Goal: Task Accomplishment & Management: Manage account settings

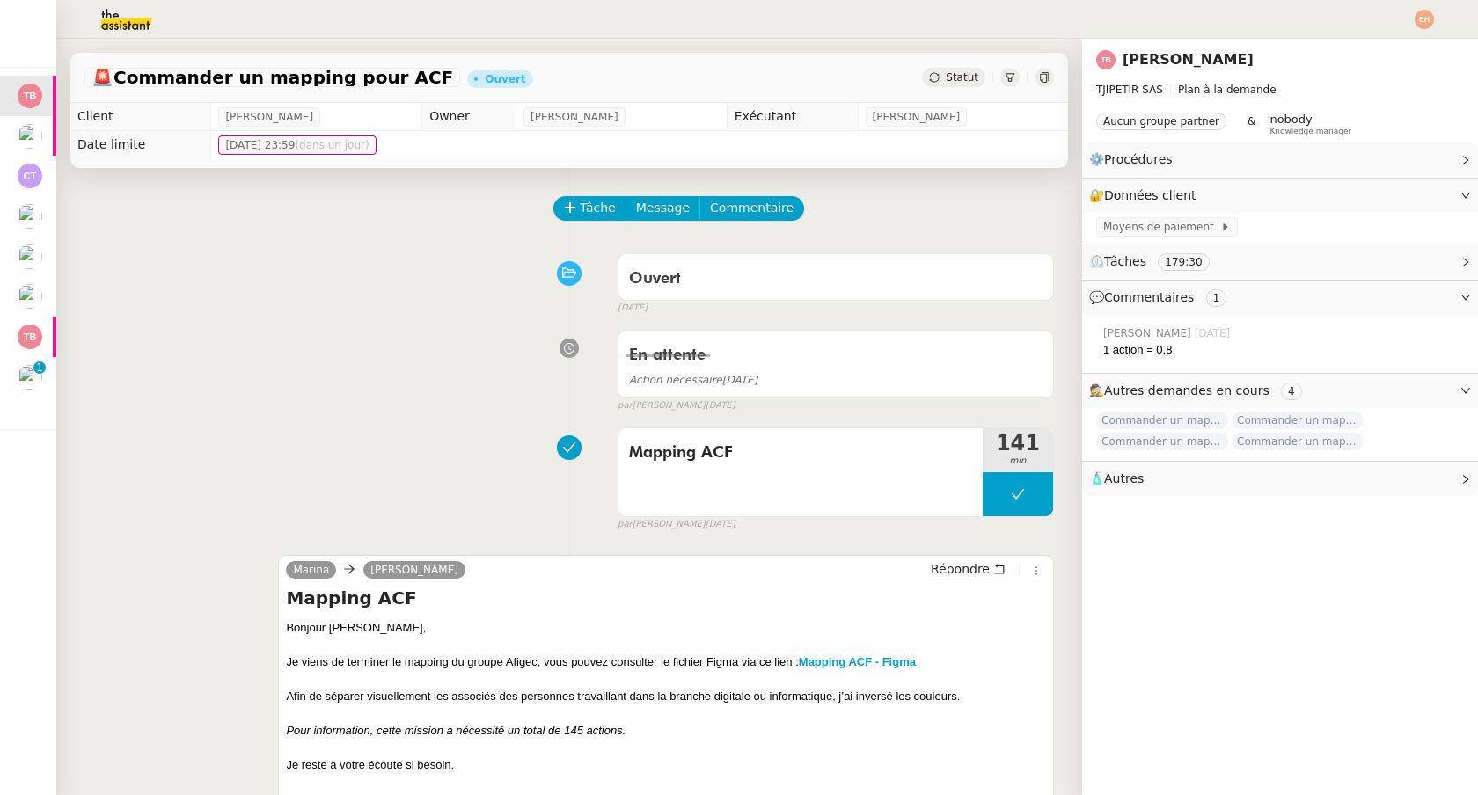
scroll to position [93, 0]
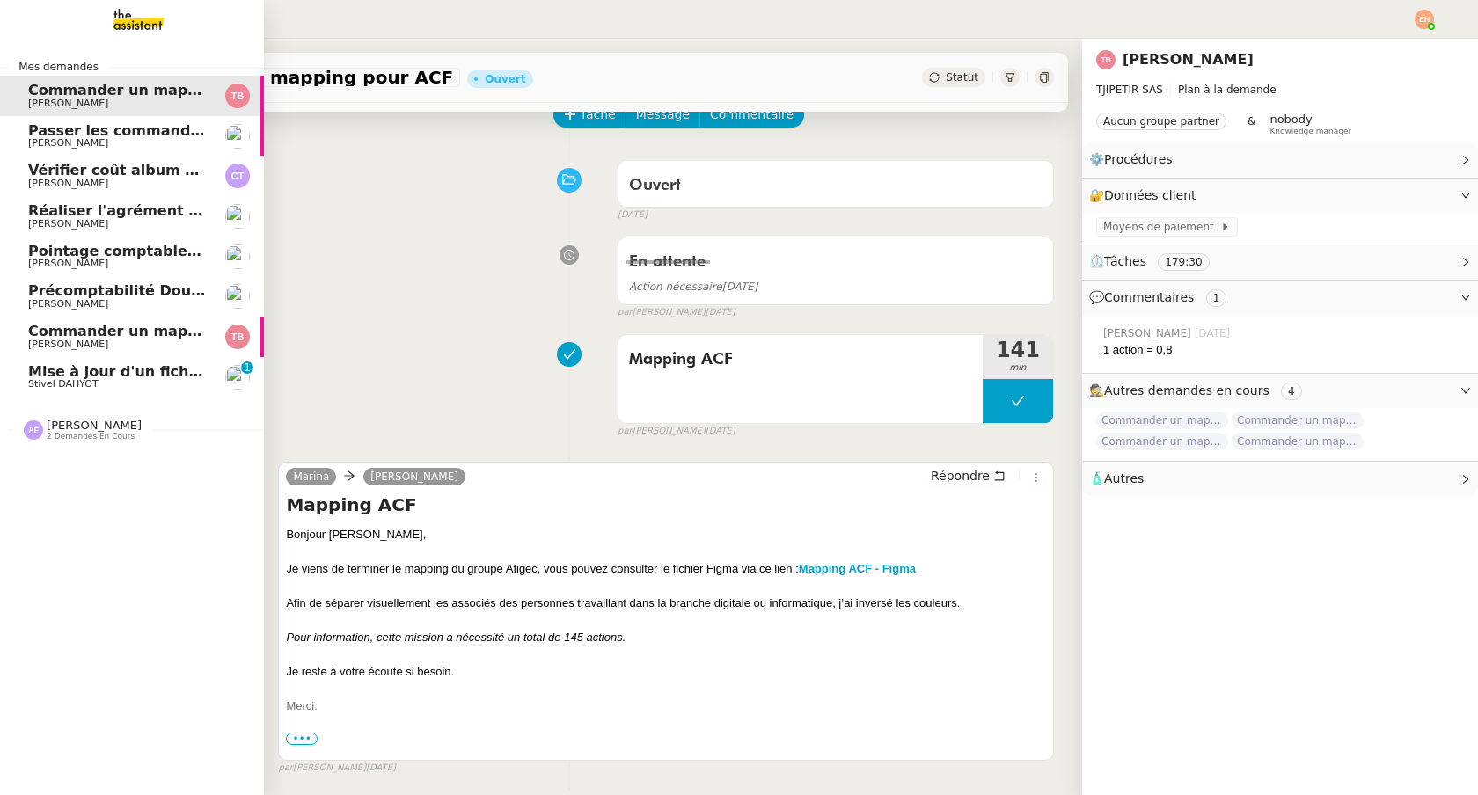
click at [75, 389] on span "Stivel DAHYOT" at bounding box center [63, 383] width 70 height 11
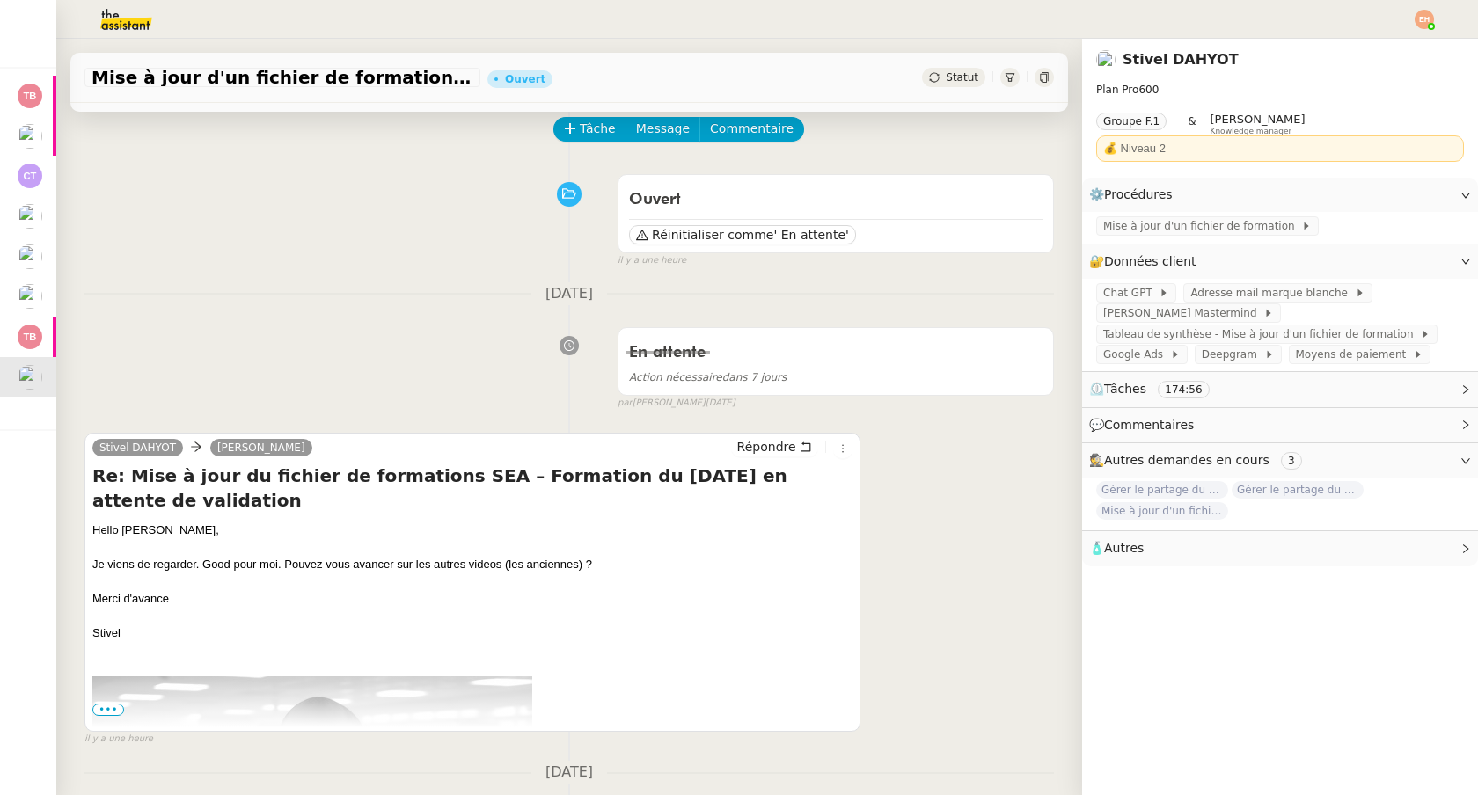
scroll to position [91, 0]
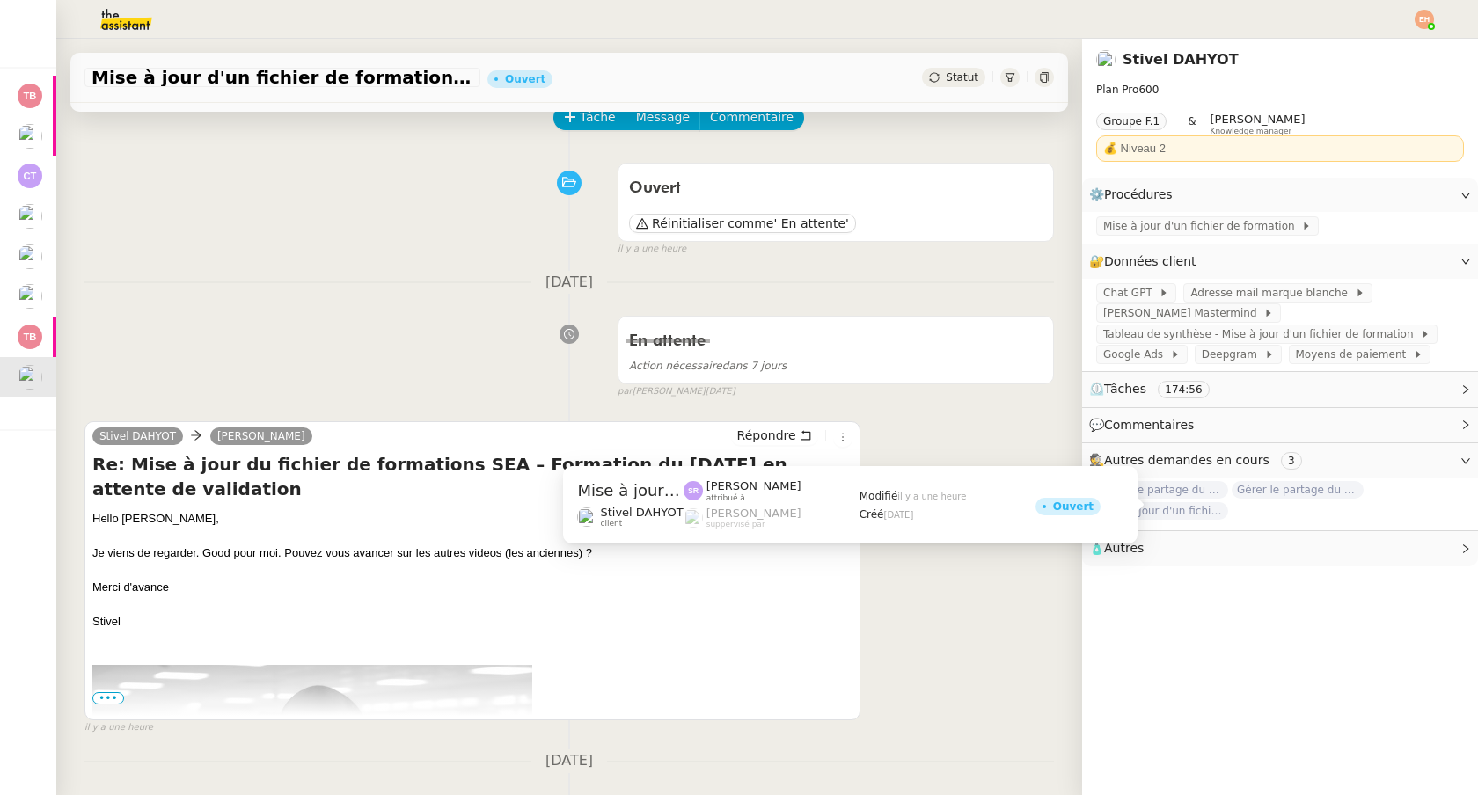
click at [1199, 507] on span "Mise à jour d'un fichier de formation - [DATE]" at bounding box center [1162, 511] width 132 height 18
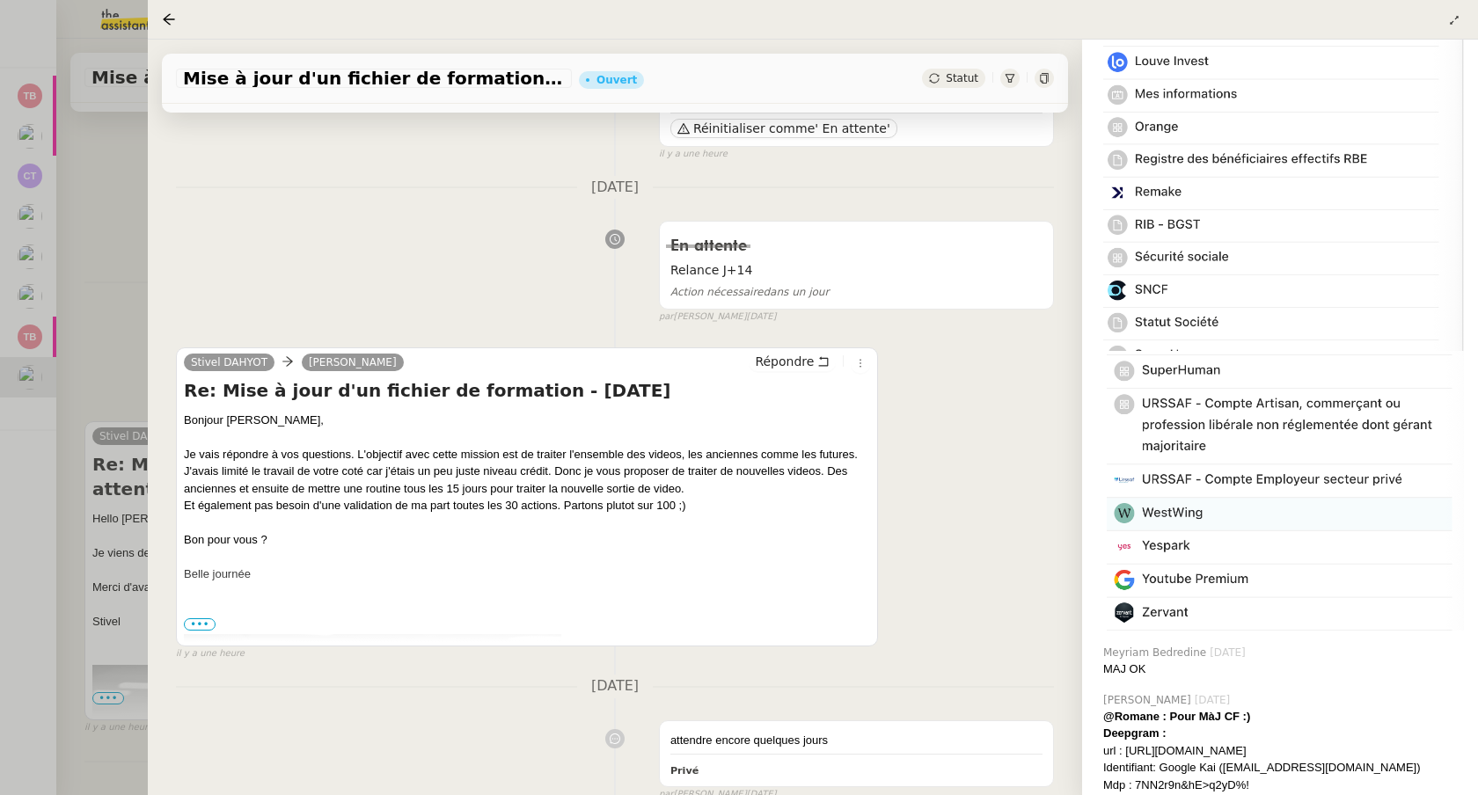
scroll to position [2030, 0]
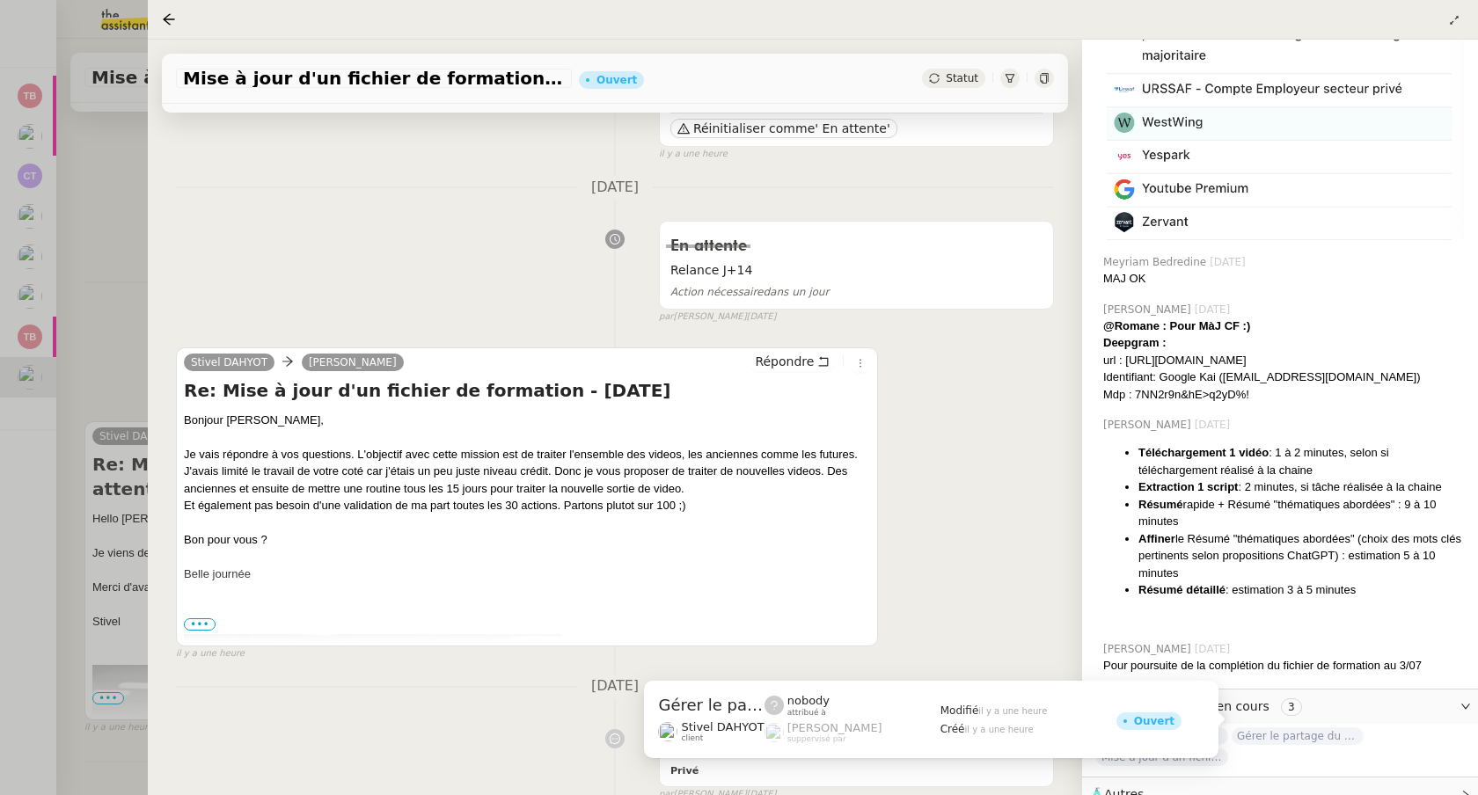
click at [1284, 728] on span "Gérer le partage du document" at bounding box center [1298, 737] width 132 height 18
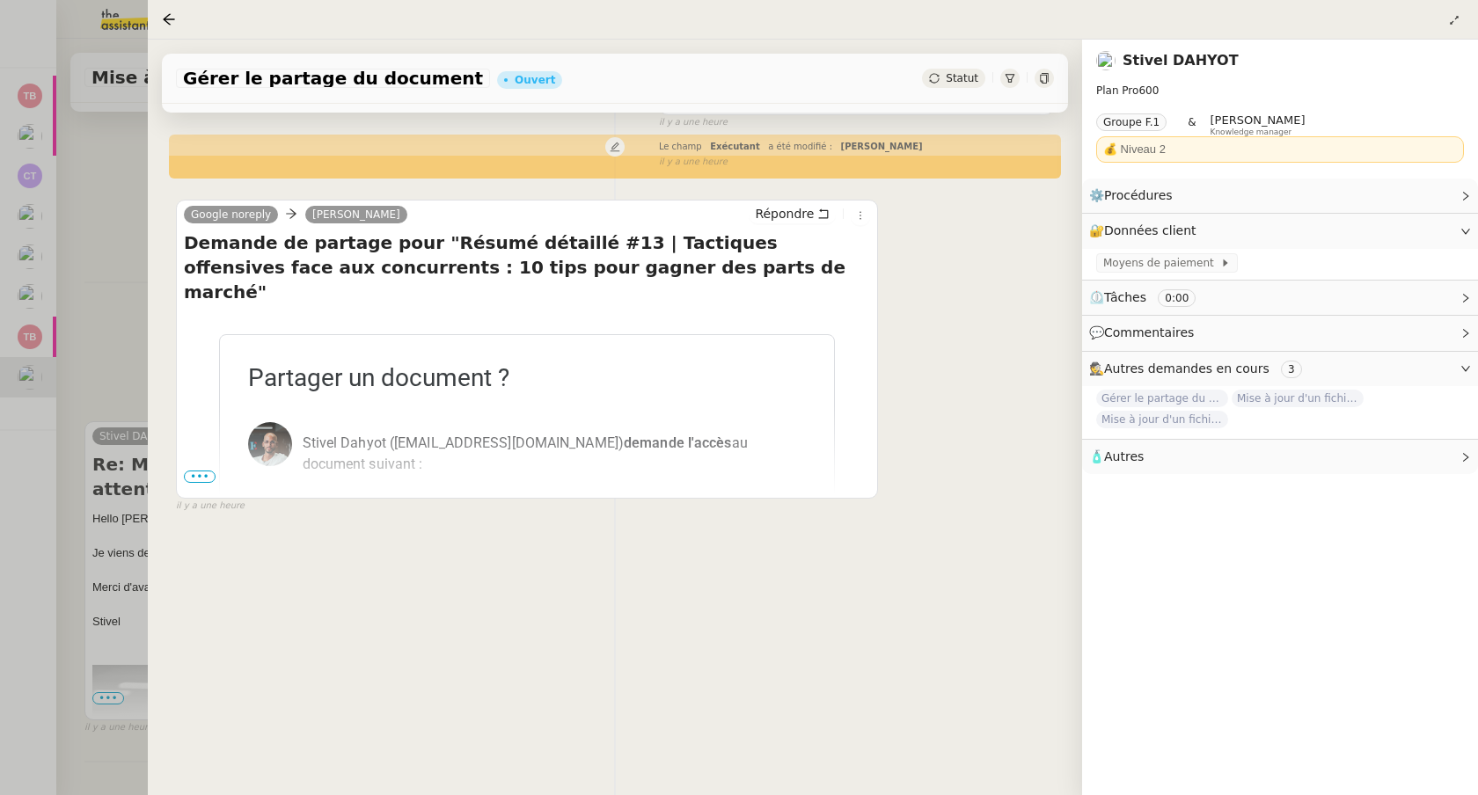
click at [203, 471] on span "•••" at bounding box center [200, 477] width 32 height 12
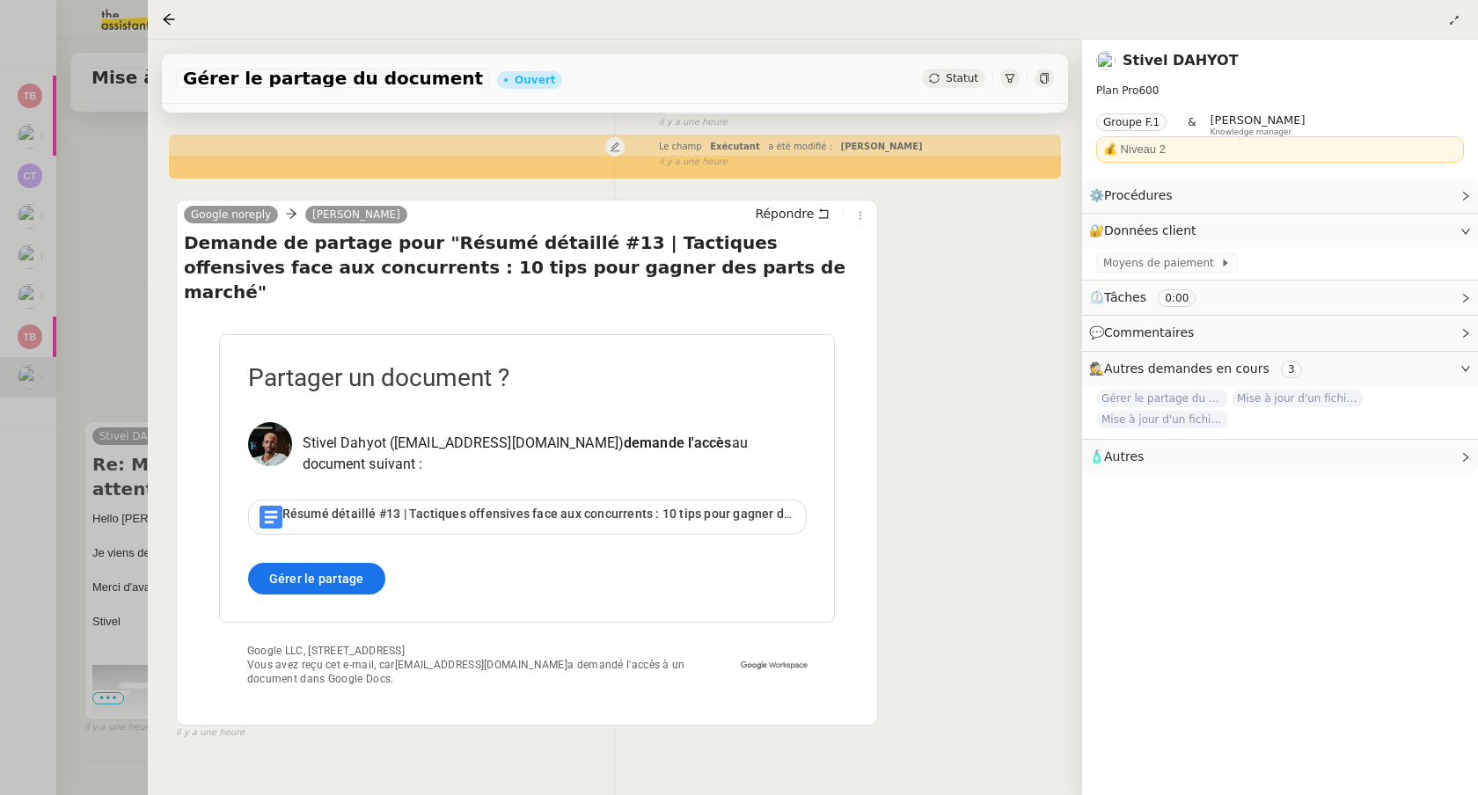
click at [341, 507] on span "Résumé détaillé #13 | Tactiques offensives face aux concurrents : 10 tips pour …" at bounding box center [588, 514] width 612 height 14
click at [1436, 232] on link "Modifier" at bounding box center [1418, 231] width 50 height 20
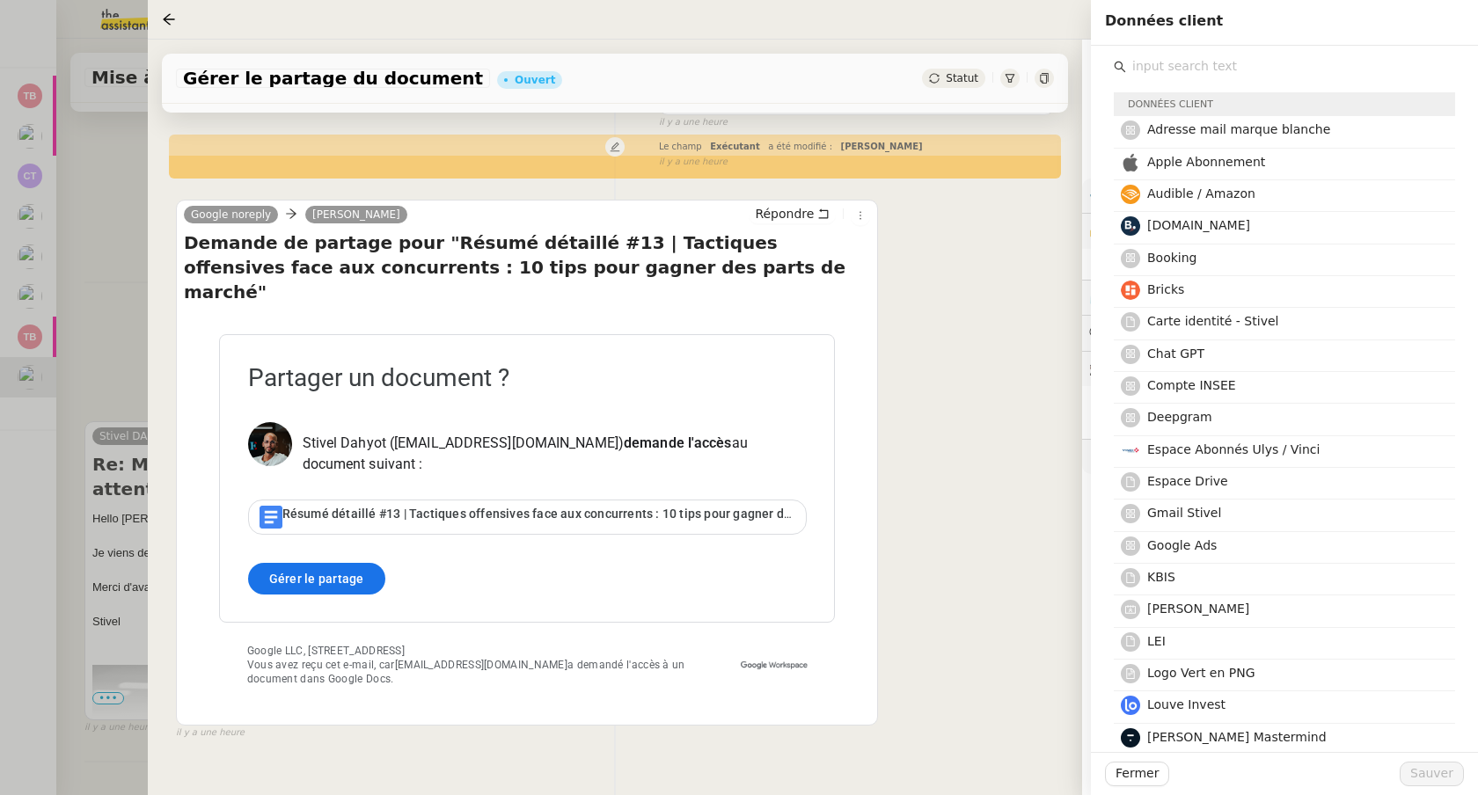
click at [1291, 72] on input "text" at bounding box center [1290, 67] width 329 height 24
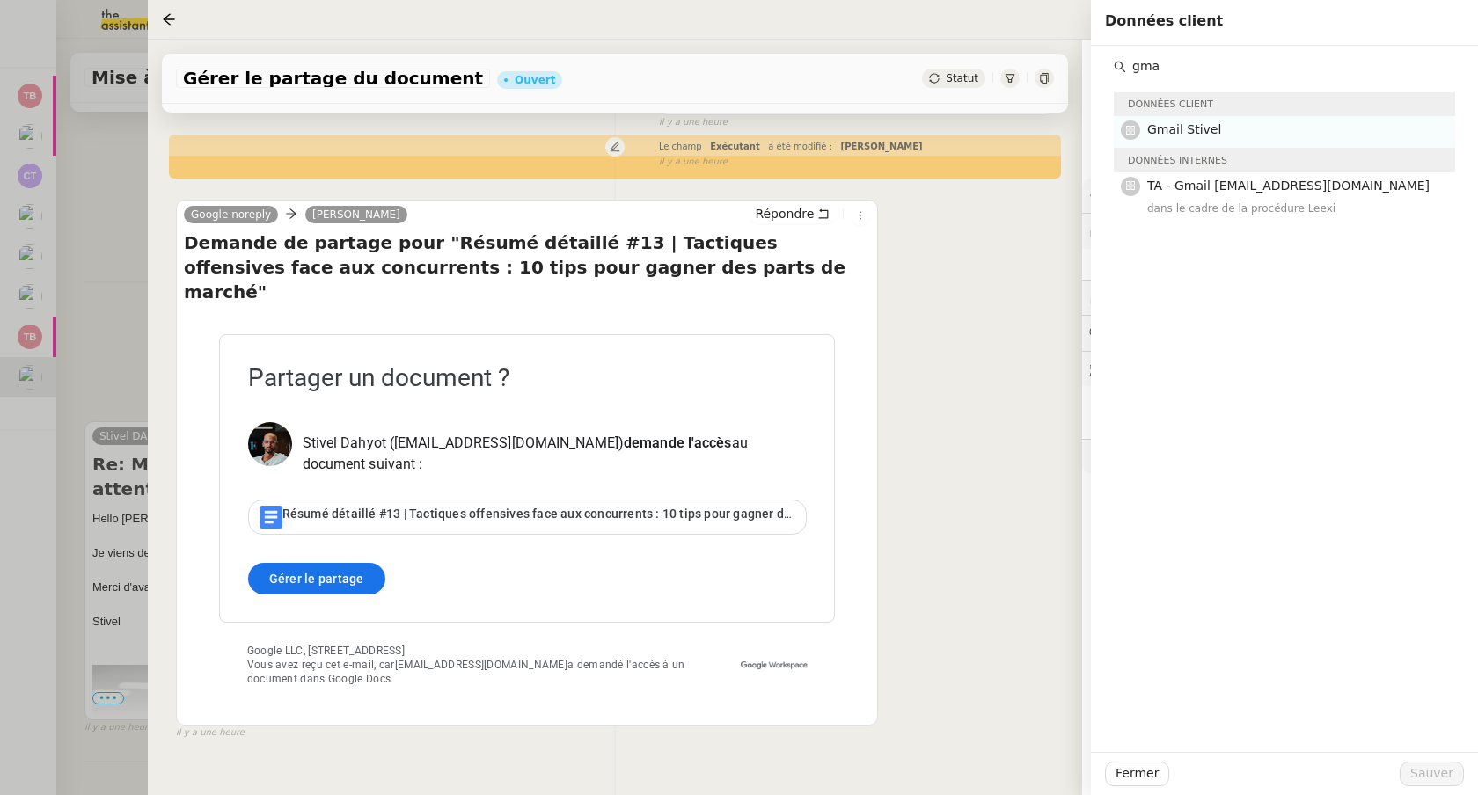
click at [1279, 128] on h4 "Gmail Stivel" at bounding box center [1295, 130] width 297 height 20
click at [1162, 66] on input "gma" at bounding box center [1290, 67] width 329 height 24
click at [1163, 65] on input "gma" at bounding box center [1290, 67] width 329 height 24
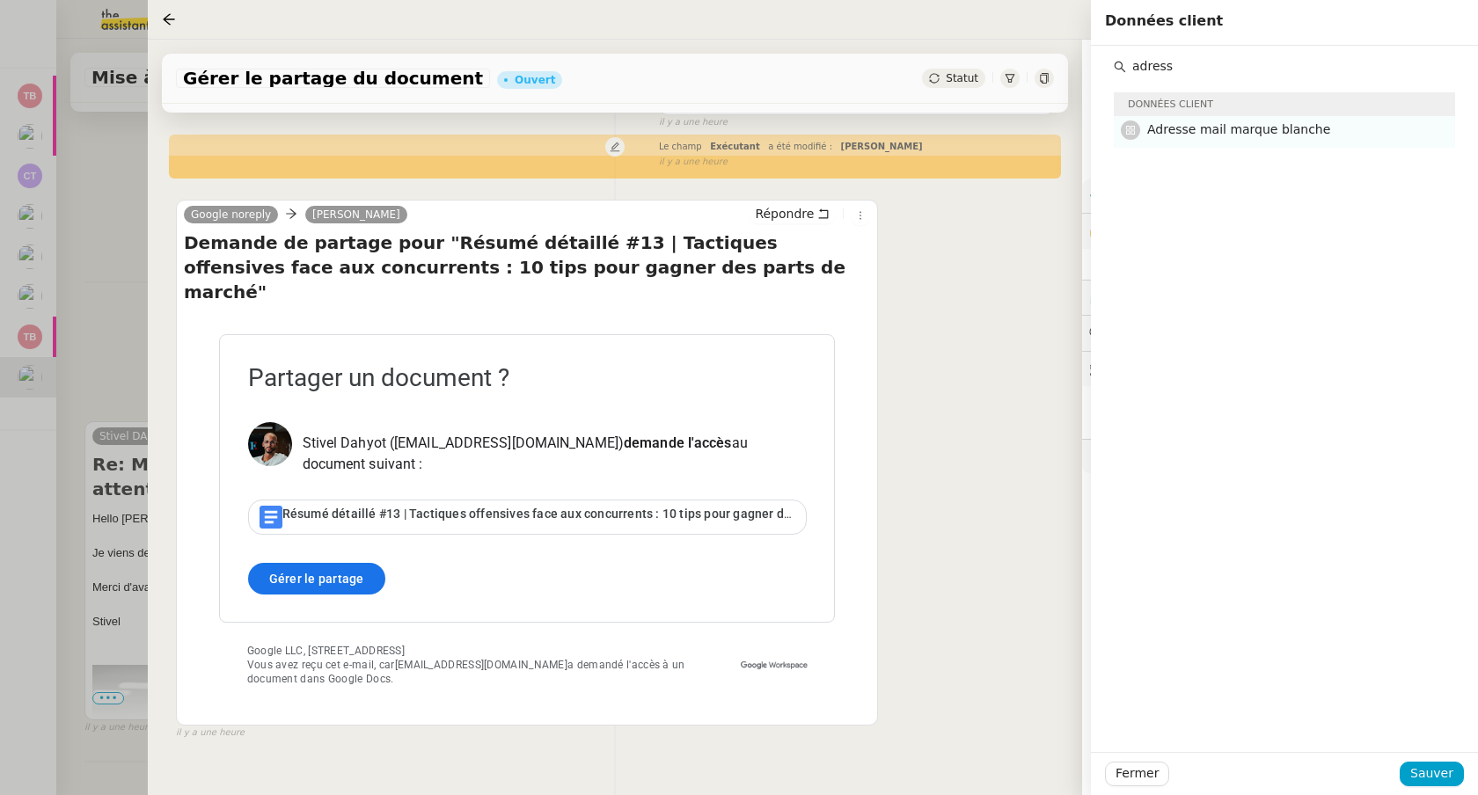
type input "adress"
click at [1184, 128] on span "Adresse mail marque blanche" at bounding box center [1238, 129] width 183 height 14
click at [1425, 771] on span "Sauver" at bounding box center [1432, 774] width 43 height 20
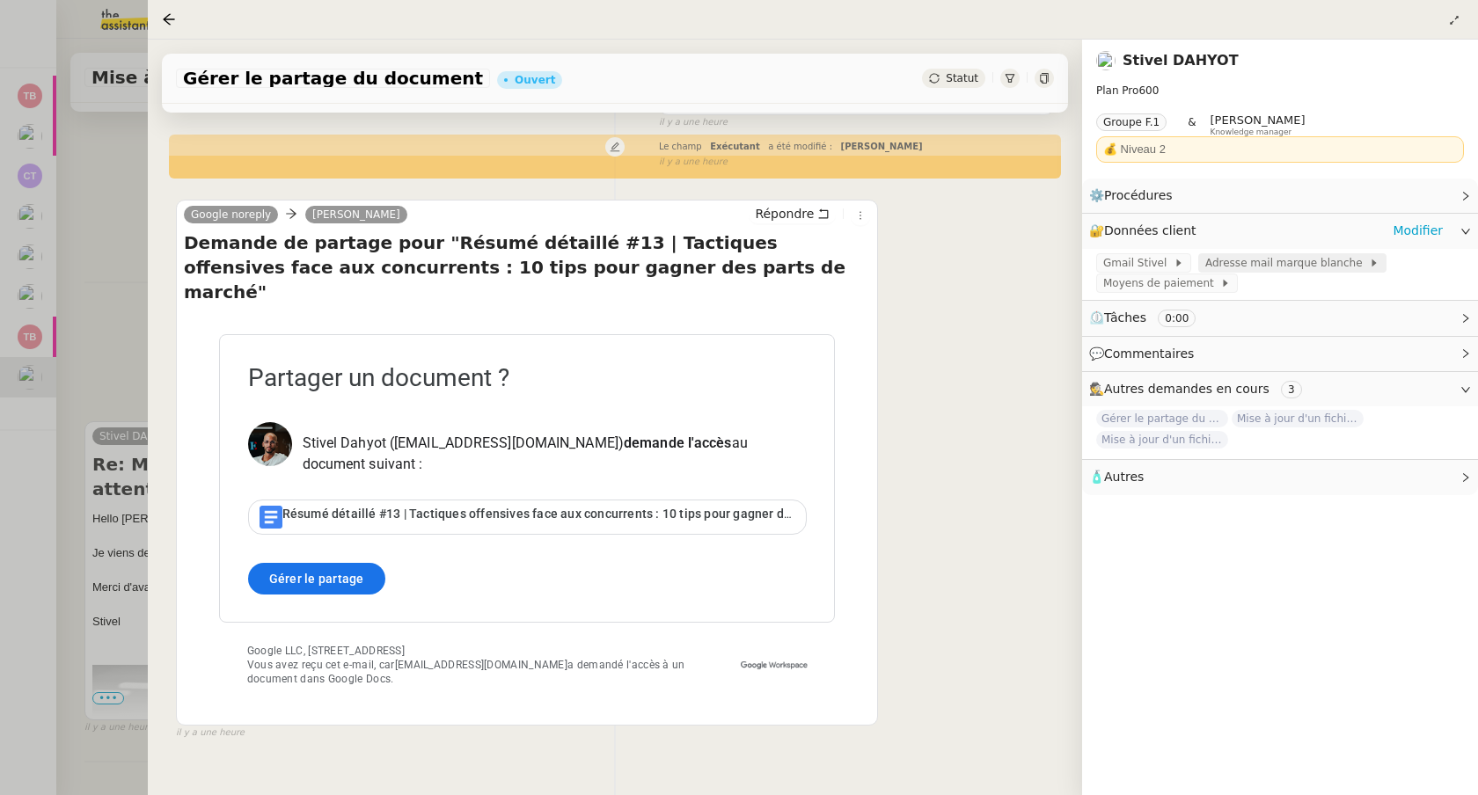
click at [1263, 255] on span "Adresse mail marque blanche" at bounding box center [1288, 263] width 164 height 18
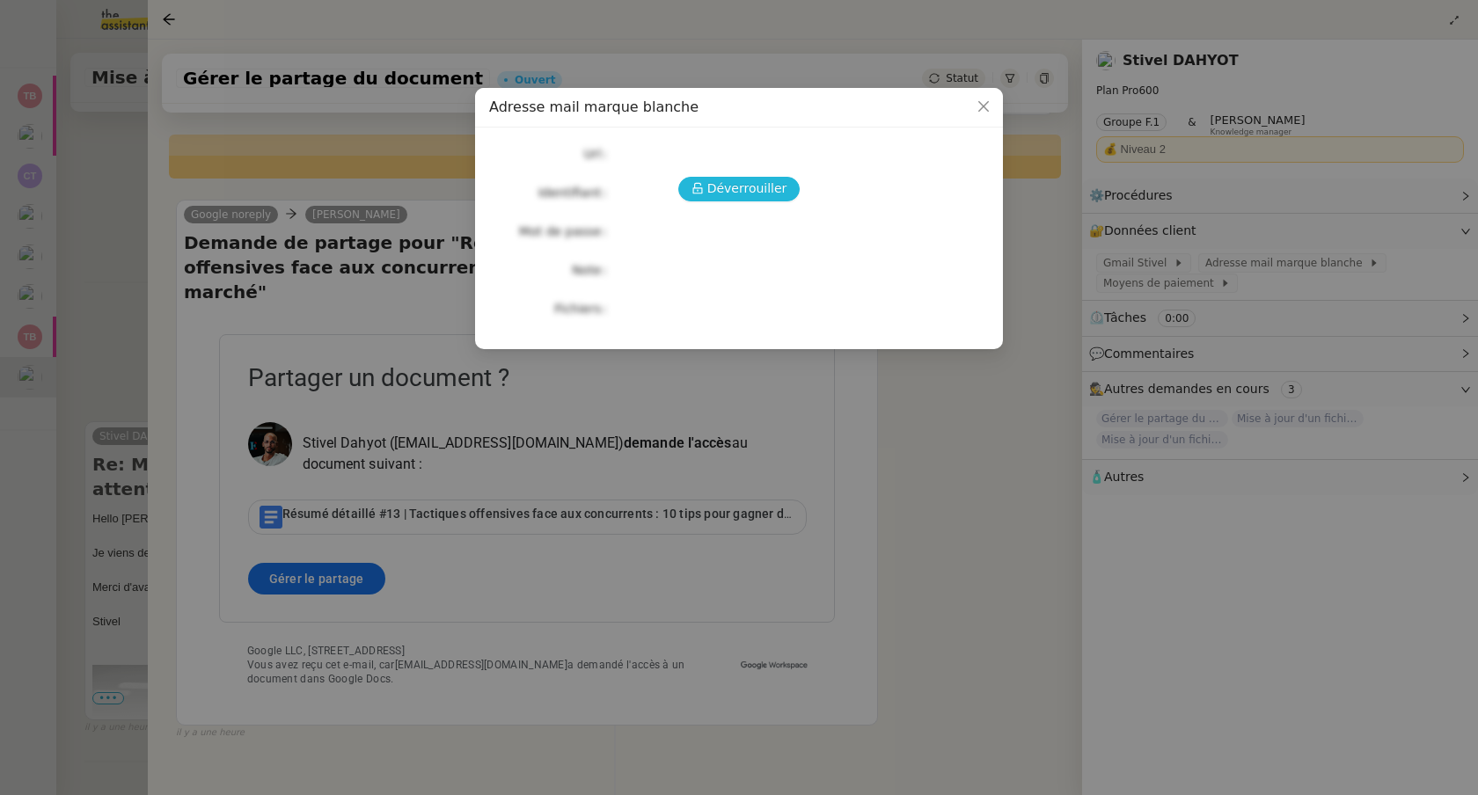
click at [731, 178] on button "Déverrouiller" at bounding box center [739, 189] width 122 height 25
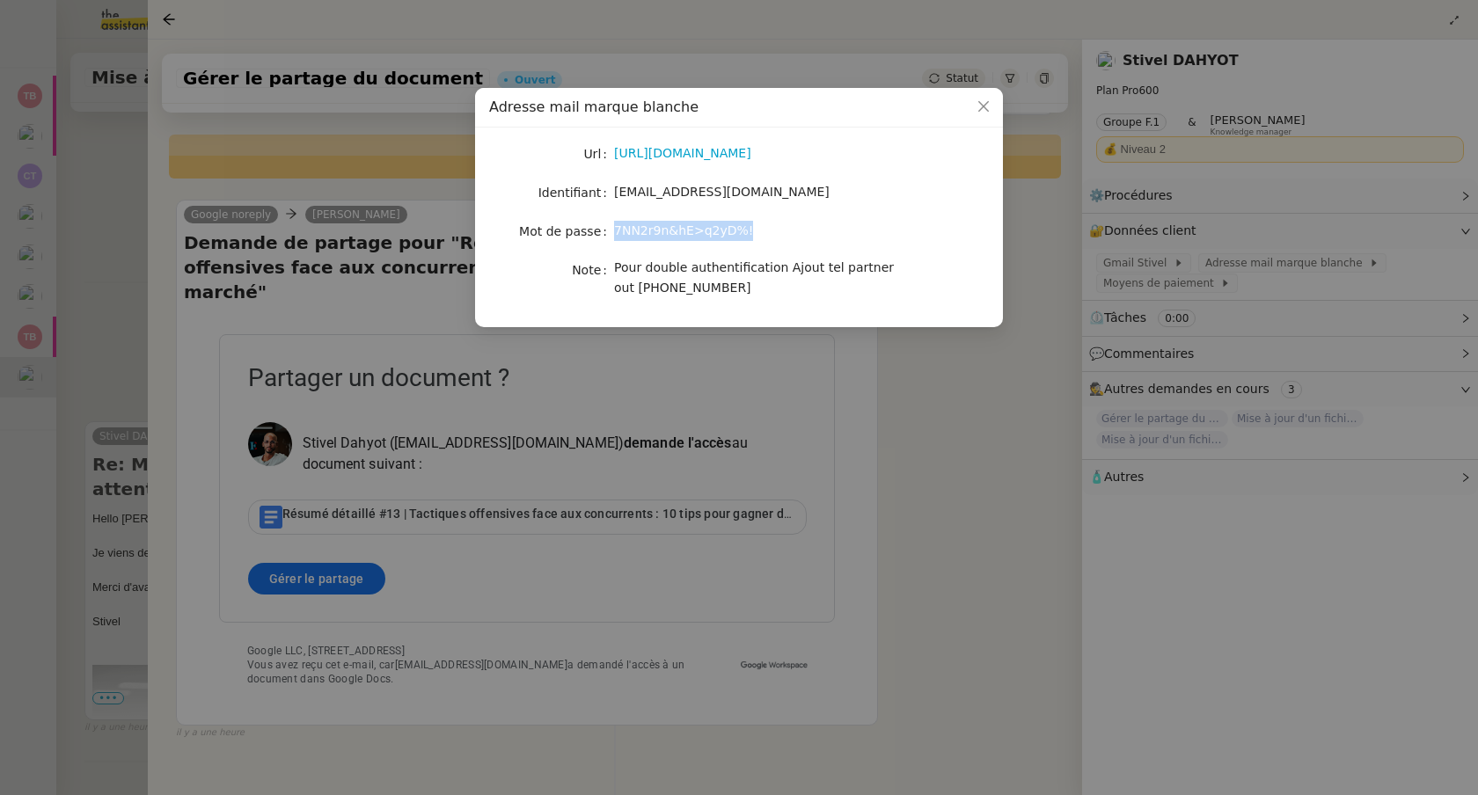
drag, startPoint x: 749, startPoint y: 229, endPoint x: 613, endPoint y: 227, distance: 135.5
click at [614, 227] on div "7NN2r9n&hE>q2yD%!" at bounding box center [759, 231] width 291 height 20
copy span "7NN2r9n&hE>q2yD%!"
click at [84, 316] on nz-modal-container "Adresse mail marque blanche Url [URL][DOMAIN_NAME] Identifiant [EMAIL_ADDRESS][…" at bounding box center [739, 397] width 1478 height 795
